Goal: Use online tool/utility: Utilize a website feature to perform a specific function

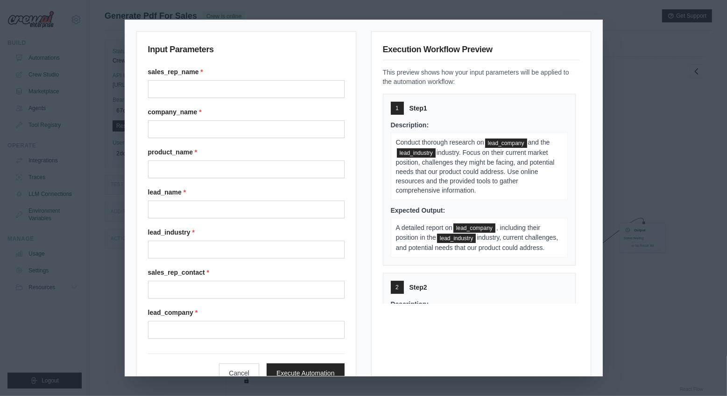
click at [611, 65] on div "Input Parameters sales_rep_name * company_name * product_name * lead_name * lea…" at bounding box center [363, 198] width 727 height 396
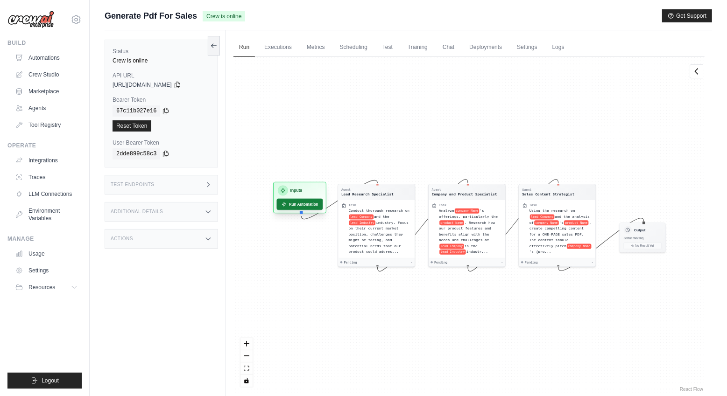
click at [299, 204] on button "Run Automation" at bounding box center [300, 204] width 46 height 11
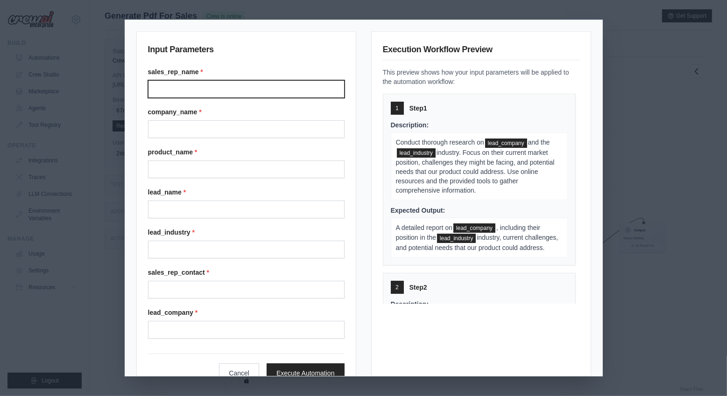
click at [203, 91] on input "Sales rep name" at bounding box center [246, 89] width 196 height 18
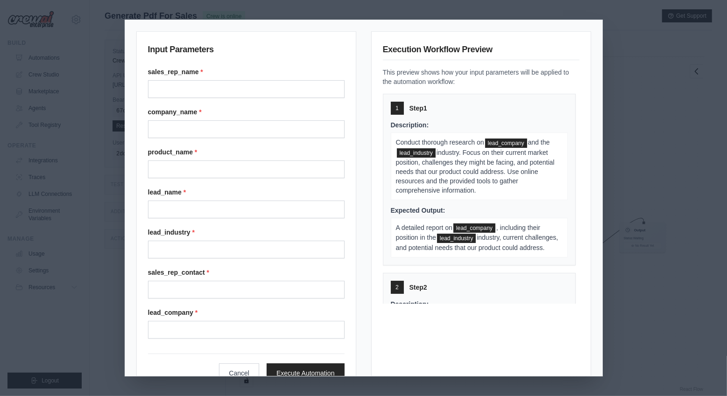
click at [649, 318] on div "Input Parameters sales_rep_name * company_name * product_name * lead_name * lea…" at bounding box center [363, 198] width 727 height 396
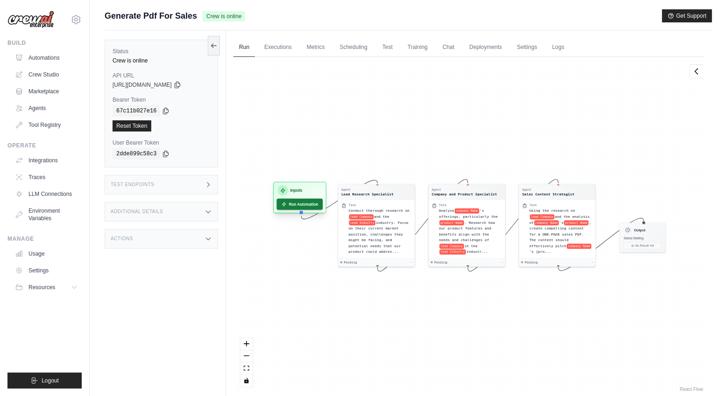
click at [299, 206] on button "Run Automation" at bounding box center [300, 204] width 46 height 11
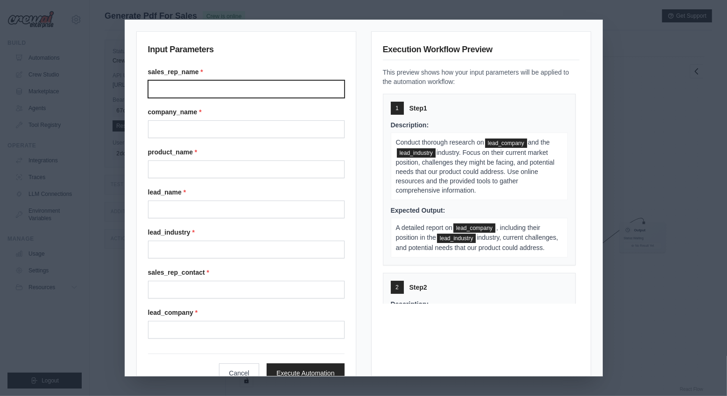
click at [199, 85] on input "Sales rep name" at bounding box center [246, 89] width 196 height 18
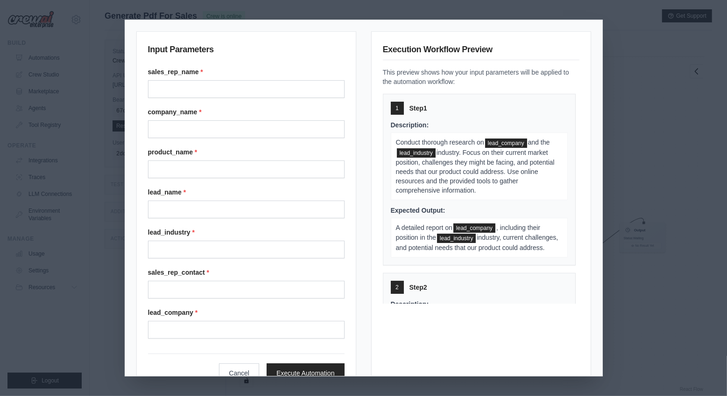
click at [189, 118] on div "company_name *" at bounding box center [246, 122] width 196 height 31
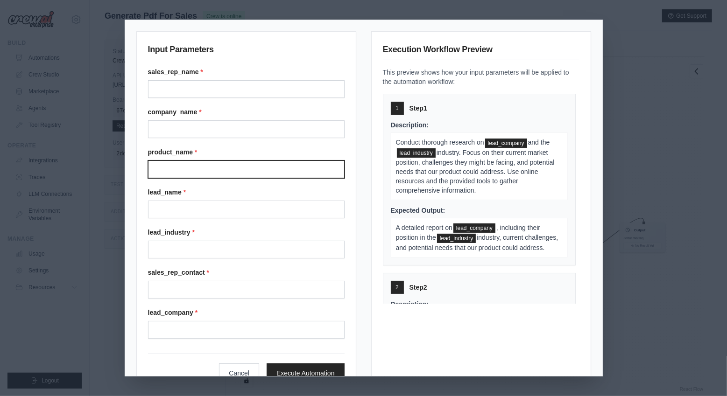
click at [185, 163] on input "Product name" at bounding box center [246, 170] width 196 height 18
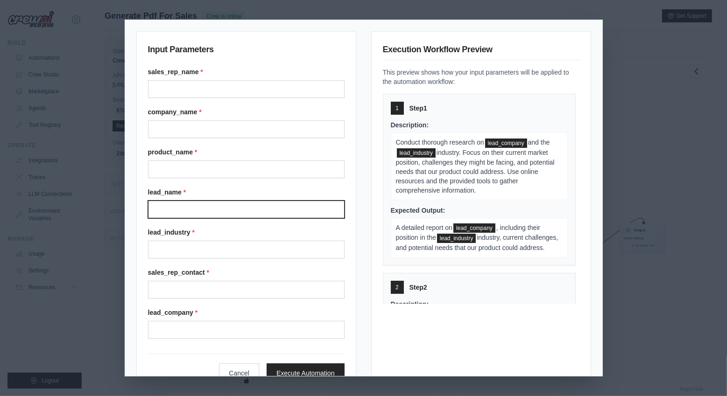
click at [193, 203] on input "Lead name" at bounding box center [246, 210] width 196 height 18
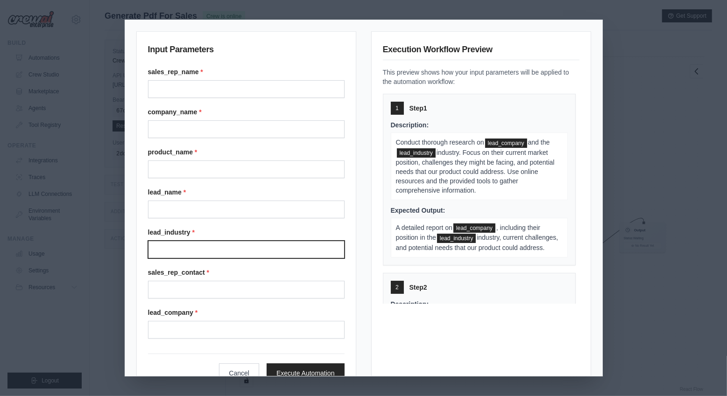
click at [203, 246] on input "Lead industry" at bounding box center [246, 250] width 196 height 18
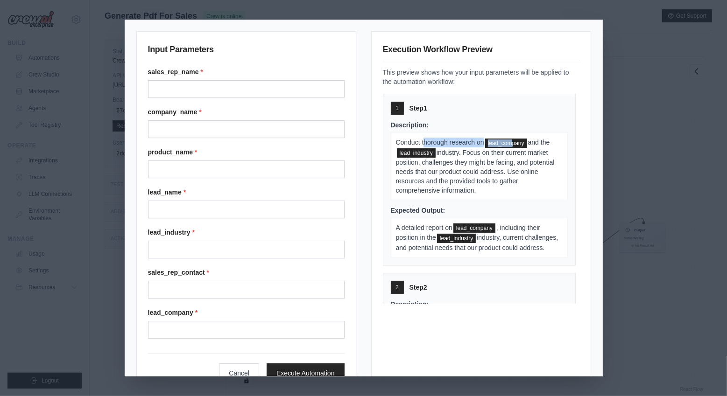
drag, startPoint x: 428, startPoint y: 140, endPoint x: 509, endPoint y: 147, distance: 80.5
click at [511, 146] on p "Conduct thorough research on lead_company and the lead_industry industry. Focus…" at bounding box center [479, 167] width 177 height 68
drag, startPoint x: 472, startPoint y: 155, endPoint x: 504, endPoint y: 163, distance: 32.7
click at [504, 162] on span "industry. Focus on their current market position, challenges they might be faci…" at bounding box center [475, 171] width 159 height 45
click at [497, 170] on span "industry. Focus on their current market position, challenges they might be faci…" at bounding box center [475, 171] width 159 height 45
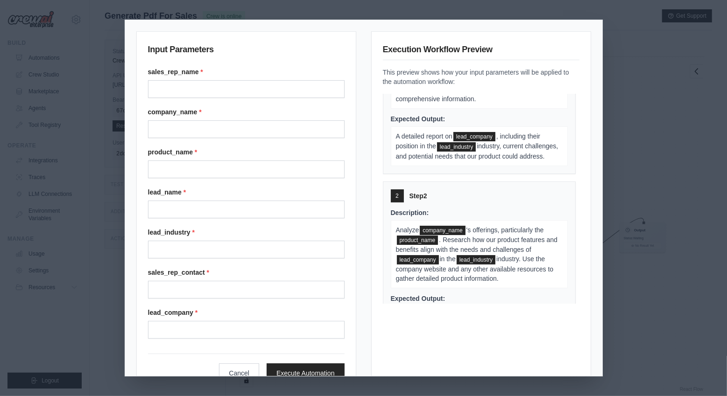
scroll to position [97, 0]
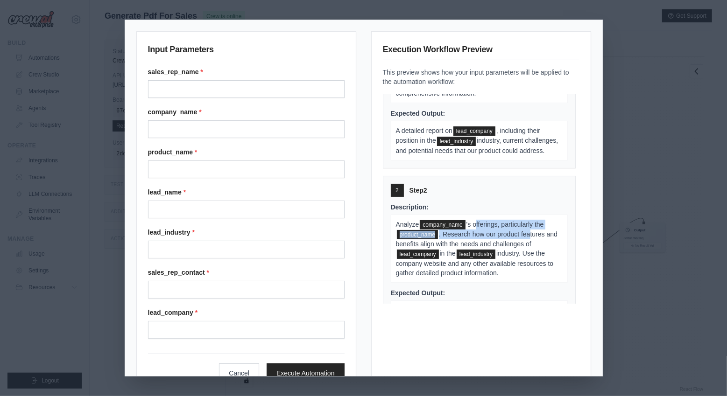
drag, startPoint x: 474, startPoint y: 235, endPoint x: 527, endPoint y: 243, distance: 53.3
click at [527, 243] on p "Analyze company_name 's offerings, particularly the product_name . Research how…" at bounding box center [479, 249] width 177 height 68
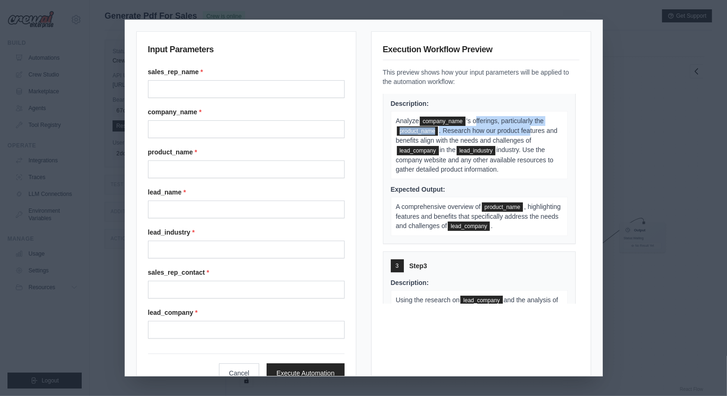
scroll to position [299, 0]
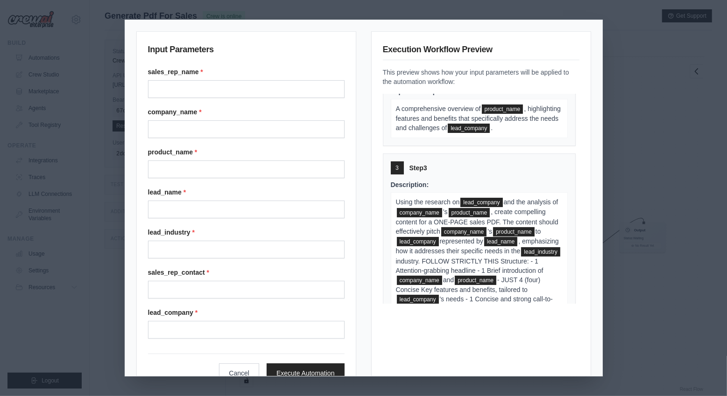
drag, startPoint x: 408, startPoint y: 212, endPoint x: 457, endPoint y: 210, distance: 49.0
click at [457, 206] on span "Using the research on" at bounding box center [428, 201] width 64 height 7
click at [624, 199] on div "Input Parameters sales_rep_name * company_name * product_name * lead_name * lea…" at bounding box center [363, 198] width 727 height 396
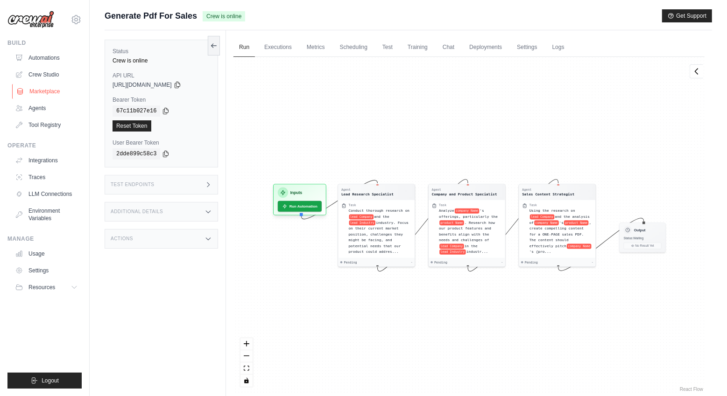
click at [40, 85] on link "Marketplace" at bounding box center [47, 91] width 70 height 15
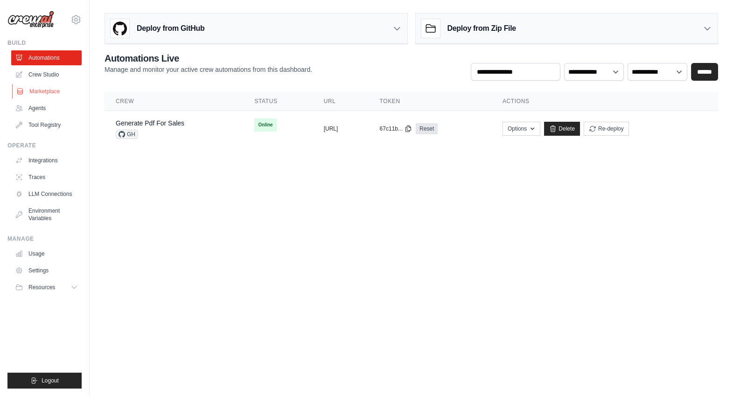
click at [43, 91] on link "Marketplace" at bounding box center [47, 91] width 70 height 15
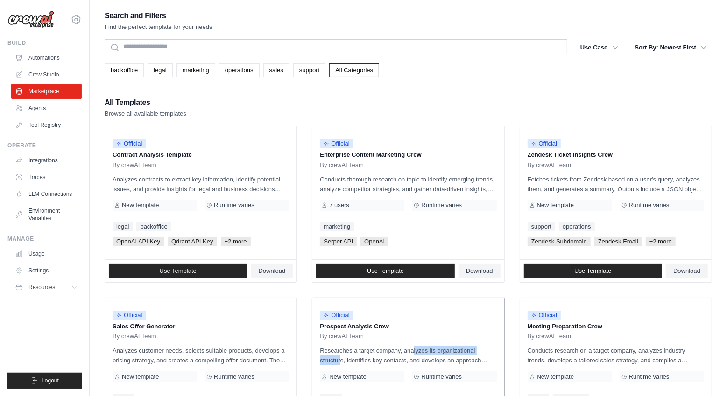
drag, startPoint x: 388, startPoint y: 349, endPoint x: 479, endPoint y: 355, distance: 90.7
click at [479, 355] on p "Researches a target company, analyzes its organizational structure, identifies …" at bounding box center [408, 356] width 176 height 20
click at [446, 353] on p "Researches a target company, analyzes its organizational structure, identifies …" at bounding box center [408, 356] width 176 height 20
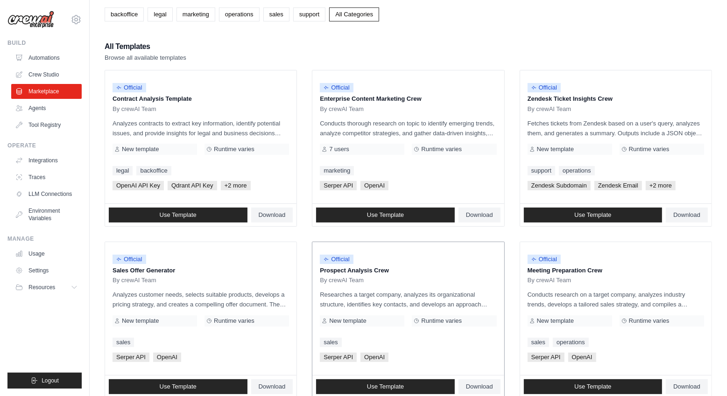
scroll to position [84, 0]
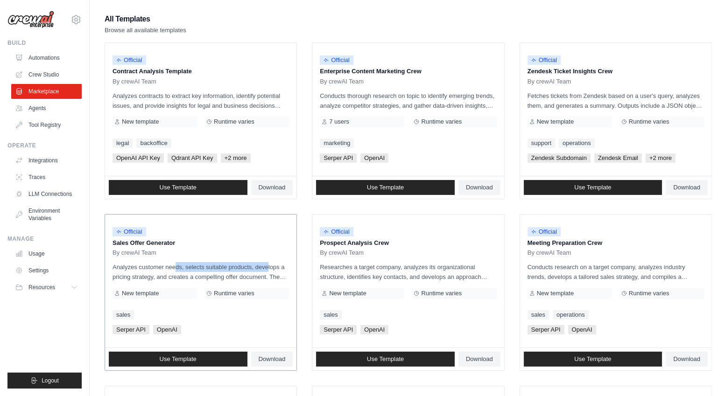
drag, startPoint x: 151, startPoint y: 265, endPoint x: 243, endPoint y: 269, distance: 91.6
click at [243, 269] on p "Analyzes customer needs, selects suitable products, develops a pricing strategy…" at bounding box center [200, 272] width 176 height 20
click at [248, 270] on p "Analyzes customer needs, selects suitable products, develops a pricing strategy…" at bounding box center [200, 272] width 176 height 20
drag, startPoint x: 199, startPoint y: 269, endPoint x: 252, endPoint y: 268, distance: 53.2
click at [252, 268] on p "Analyzes customer needs, selects suitable products, develops a pricing strategy…" at bounding box center [200, 272] width 176 height 20
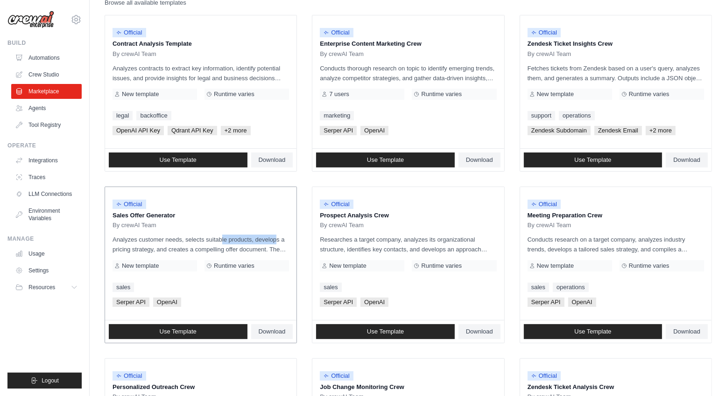
scroll to position [219, 0]
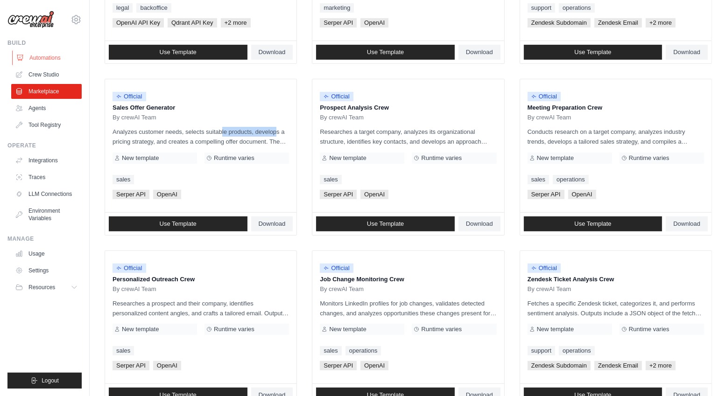
click at [58, 58] on link "Automations" at bounding box center [47, 57] width 70 height 15
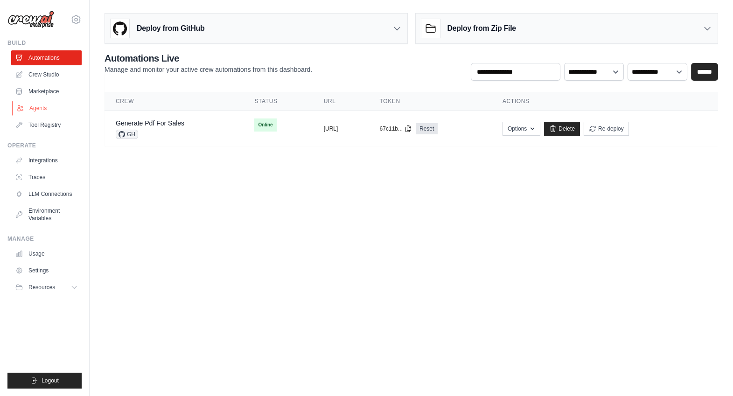
click at [45, 109] on link "Agents" at bounding box center [47, 108] width 70 height 15
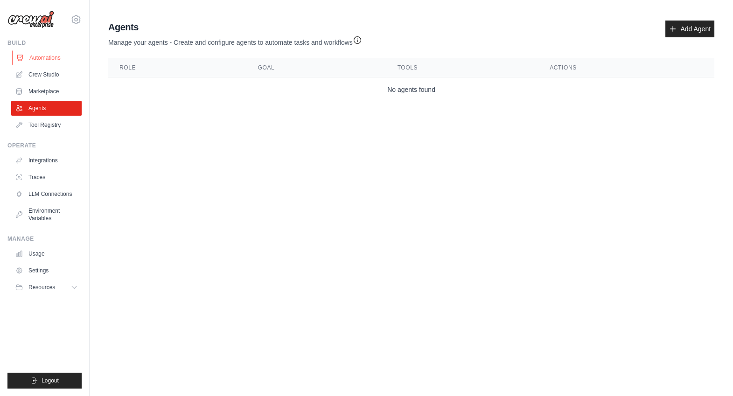
click at [45, 53] on link "Automations" at bounding box center [47, 57] width 70 height 15
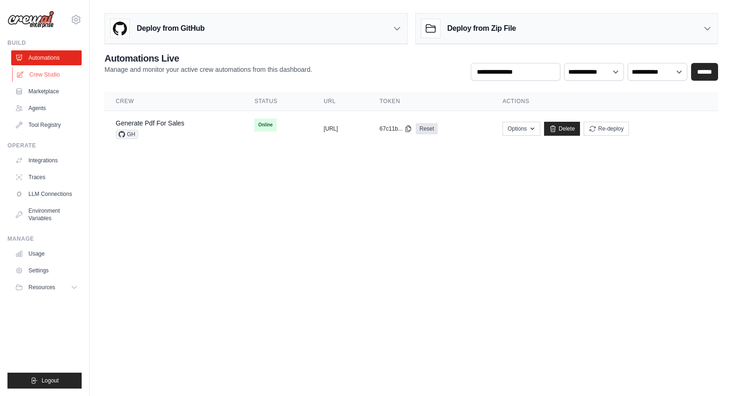
click at [49, 76] on link "Crew Studio" at bounding box center [47, 74] width 70 height 15
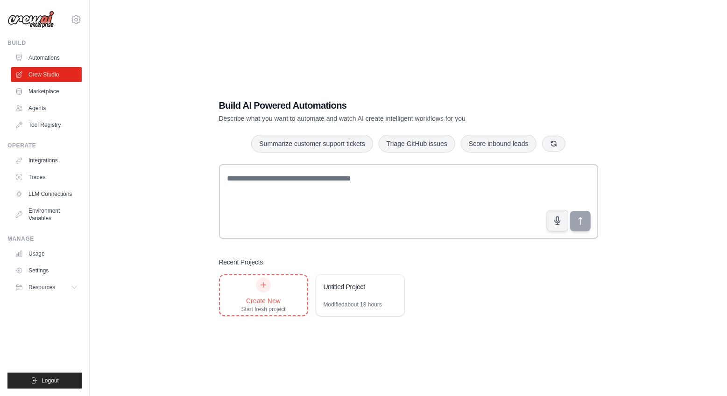
click at [272, 293] on div "Create New Start fresh project" at bounding box center [263, 295] width 44 height 35
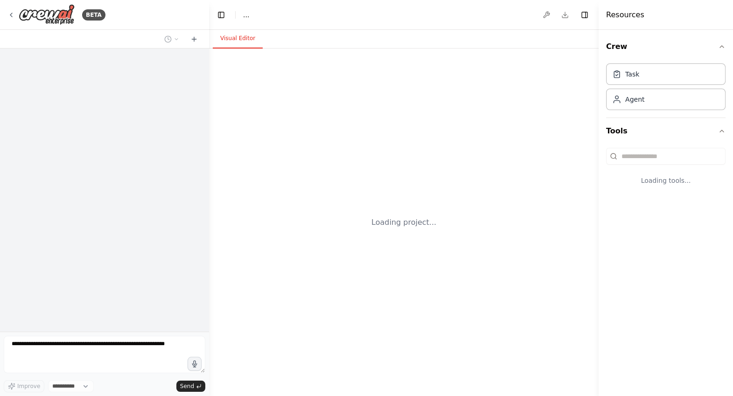
select select "****"
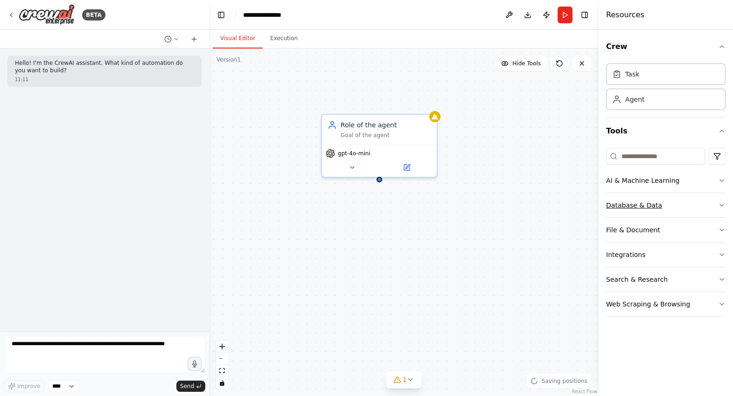
click at [722, 204] on icon "button" at bounding box center [722, 205] width 4 height 2
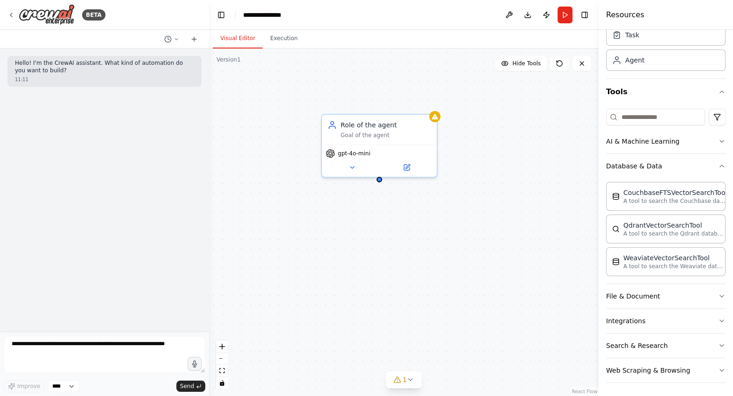
scroll to position [40, 0]
click at [718, 292] on icon "button" at bounding box center [721, 295] width 7 height 7
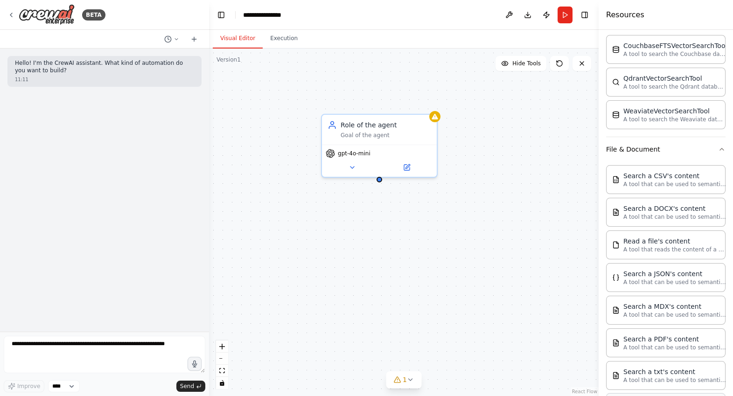
scroll to position [308, 0]
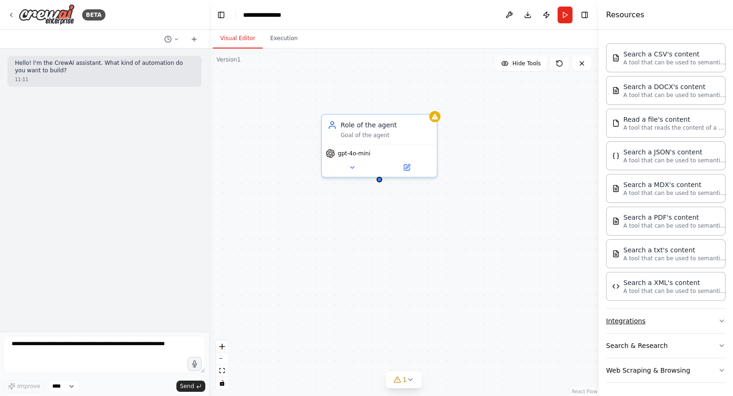
click at [716, 311] on button "Integrations" at bounding box center [665, 321] width 119 height 24
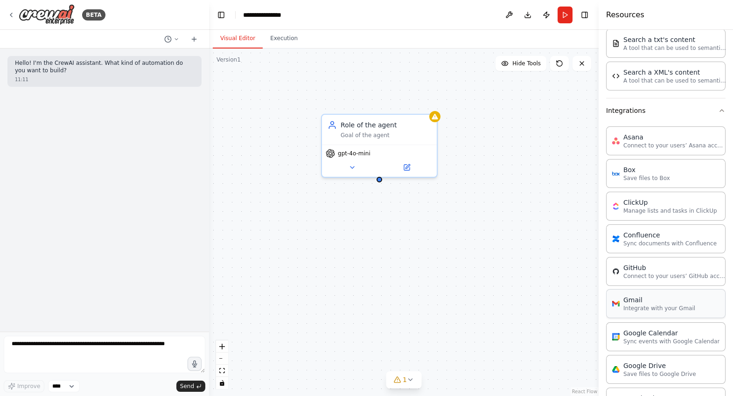
scroll to position [562, 0]
